Goal: Find specific page/section: Find specific page/section

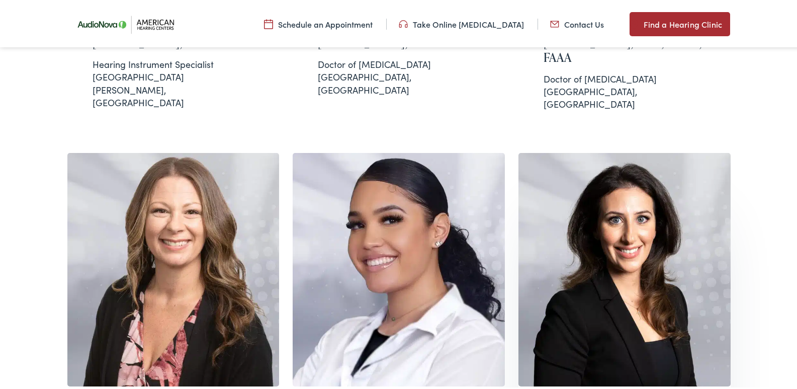
scroll to position [654, 0]
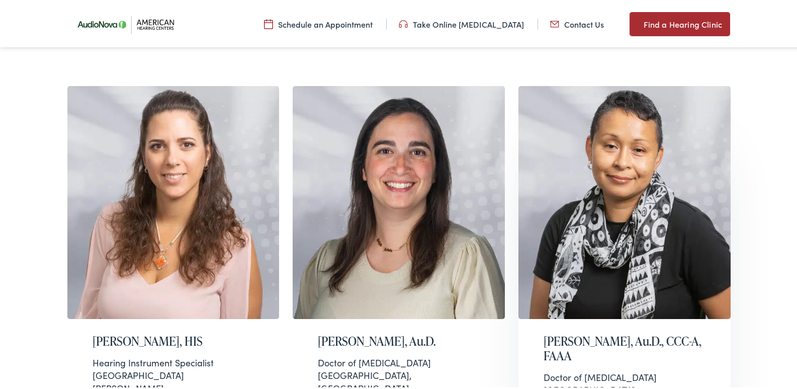
click at [622, 186] on img at bounding box center [624, 200] width 212 height 233
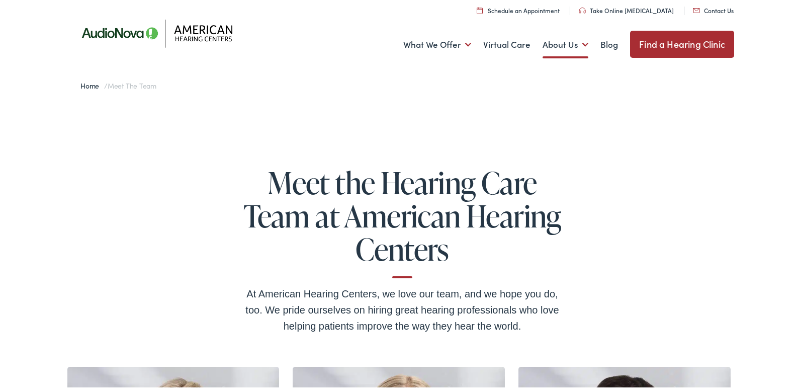
scroll to position [0, 0]
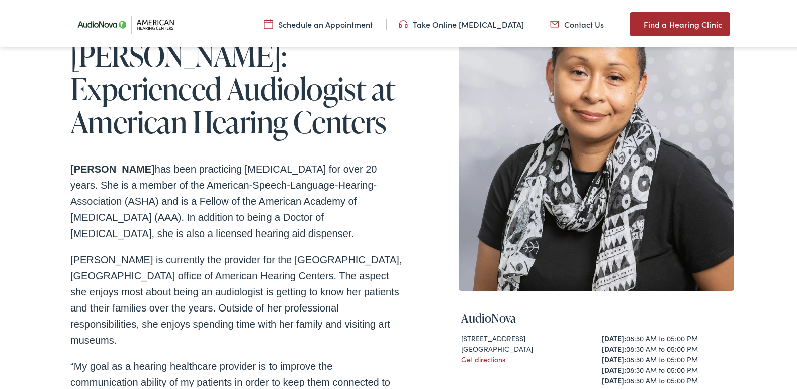
scroll to position [50, 0]
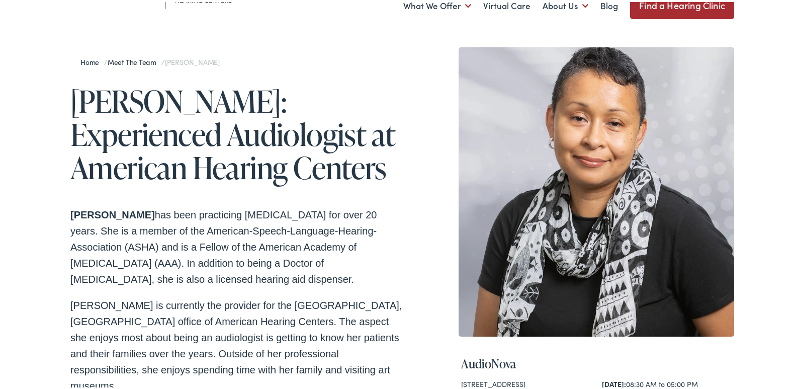
click at [136, 58] on link "Meet the Team" at bounding box center [135, 60] width 54 height 10
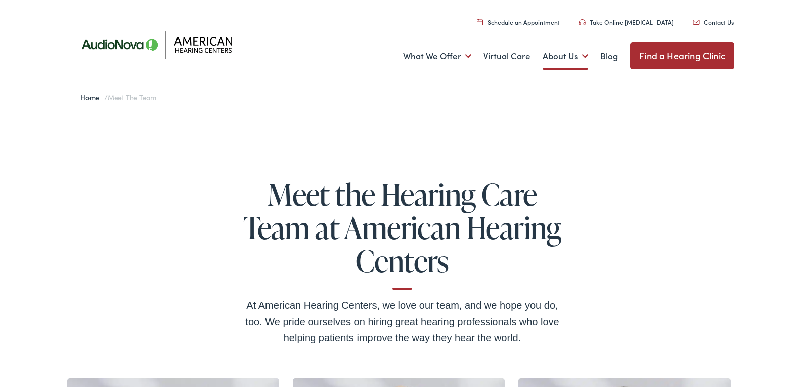
scroll to position [151, 0]
